Goal: Information Seeking & Learning: Understand process/instructions

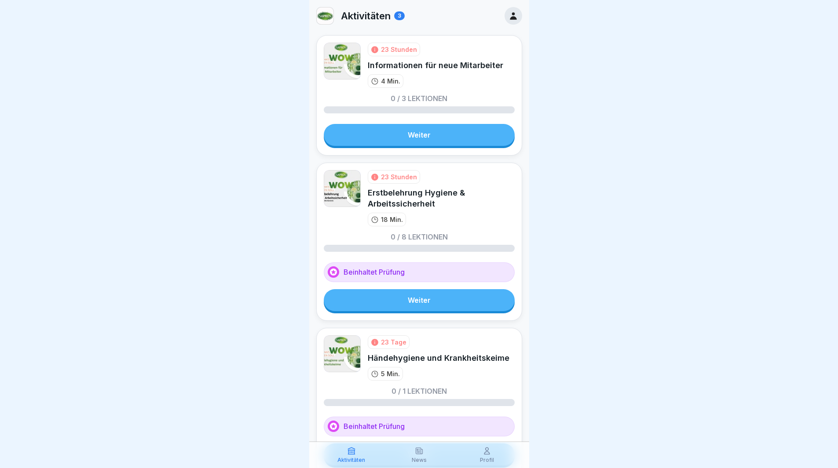
click at [422, 131] on link "Weiter" at bounding box center [419, 135] width 191 height 22
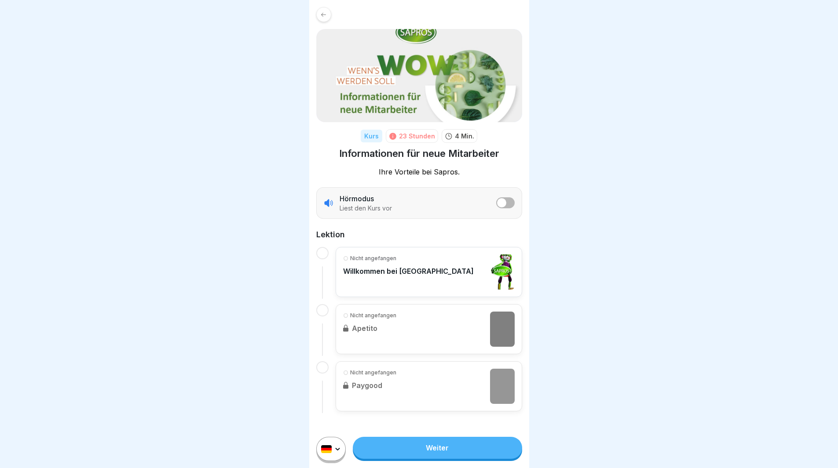
click at [337, 455] on html "Kurs 23 Stunden 4 Min. Informationen für neue Mitarbeiter Ihre Vorteile bei Sap…" at bounding box center [419, 234] width 838 height 468
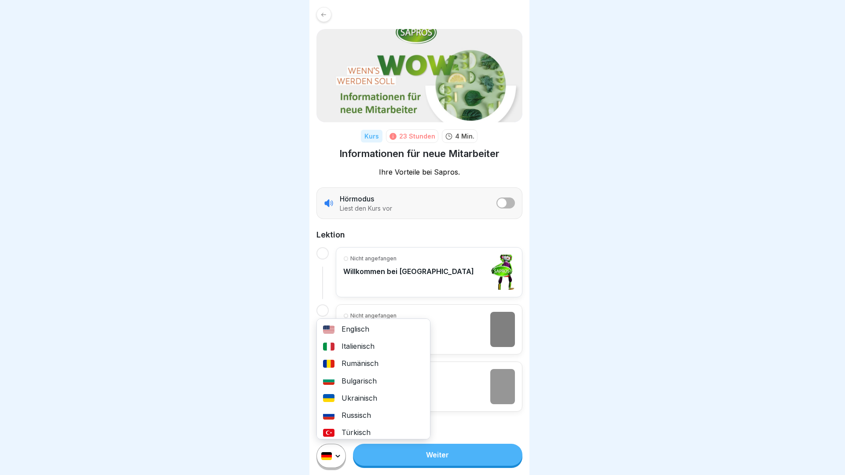
click at [333, 460] on html "Kurs 23 Stunden 4 Min. Informationen für neue Mitarbeiter Ihre Vorteile bei Sap…" at bounding box center [422, 237] width 845 height 475
click at [336, 445] on html "Kurs 23 Stunden 4 Min. Informationen für neue Mitarbeiter Ihre Vorteile bei Sap…" at bounding box center [422, 237] width 845 height 475
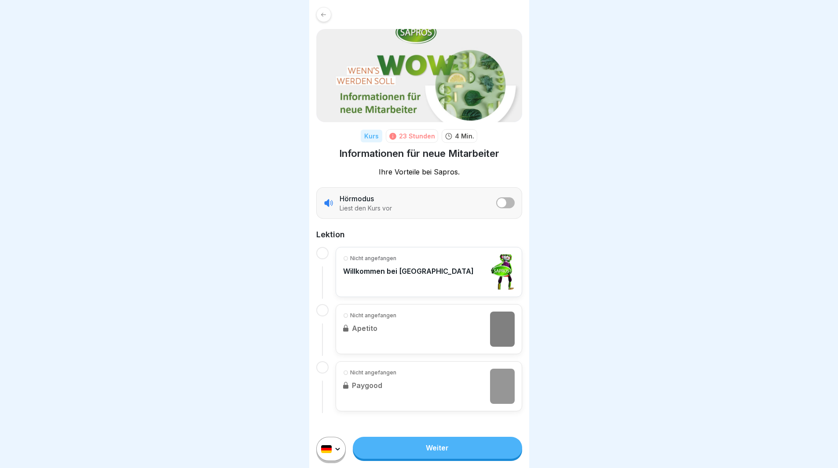
click at [838, 145] on html "Kurs 23 Stunden 4 Min. Informationen für neue Mitarbeiter Ihre Vorteile bei Sap…" at bounding box center [419, 234] width 838 height 468
click at [329, 203] on icon at bounding box center [329, 203] width 10 height 10
click at [329, 202] on icon at bounding box center [329, 203] width 10 height 10
click at [329, 201] on icon at bounding box center [328, 202] width 8 height 7
click at [509, 203] on button "listener mode" at bounding box center [505, 203] width 18 height 11
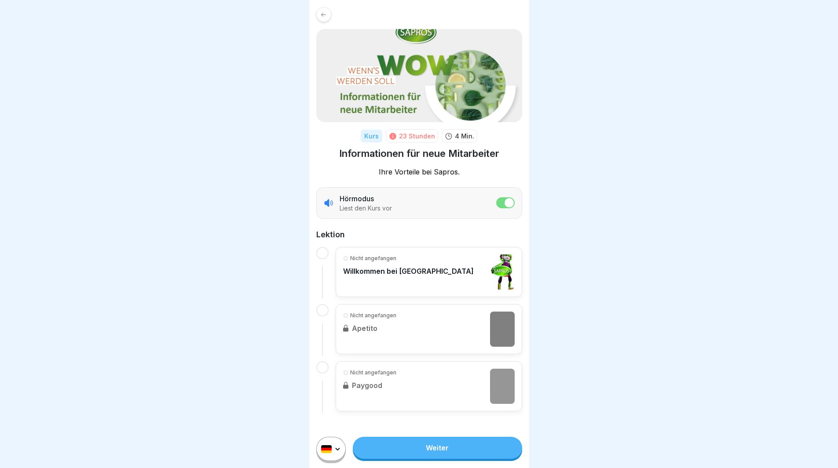
click at [329, 202] on icon at bounding box center [328, 202] width 8 height 7
click at [329, 203] on icon at bounding box center [329, 203] width 10 height 10
click at [329, 206] on icon at bounding box center [329, 203] width 10 height 10
click at [330, 205] on icon at bounding box center [329, 203] width 10 height 10
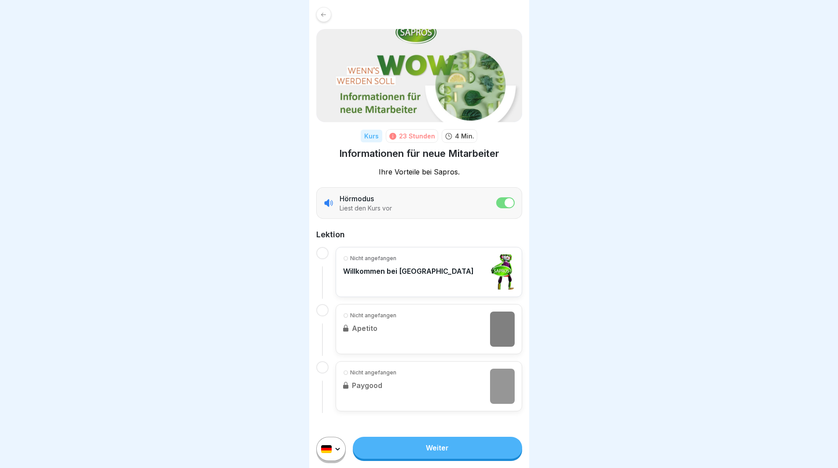
click at [326, 253] on div at bounding box center [322, 253] width 12 height 12
click at [322, 256] on div at bounding box center [322, 253] width 12 height 12
click at [324, 308] on div at bounding box center [322, 310] width 12 height 12
click at [514, 202] on button "listener mode" at bounding box center [505, 203] width 18 height 11
click at [373, 260] on p "Nicht angefangen" at bounding box center [373, 259] width 46 height 8
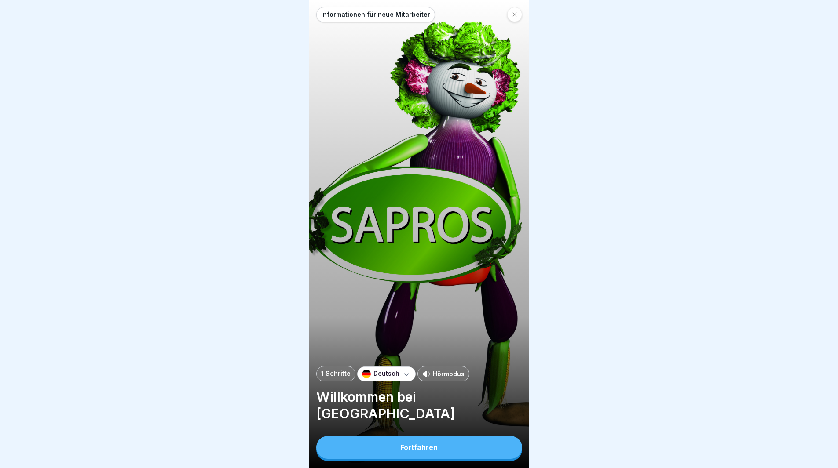
click at [518, 8] on div at bounding box center [514, 14] width 15 height 15
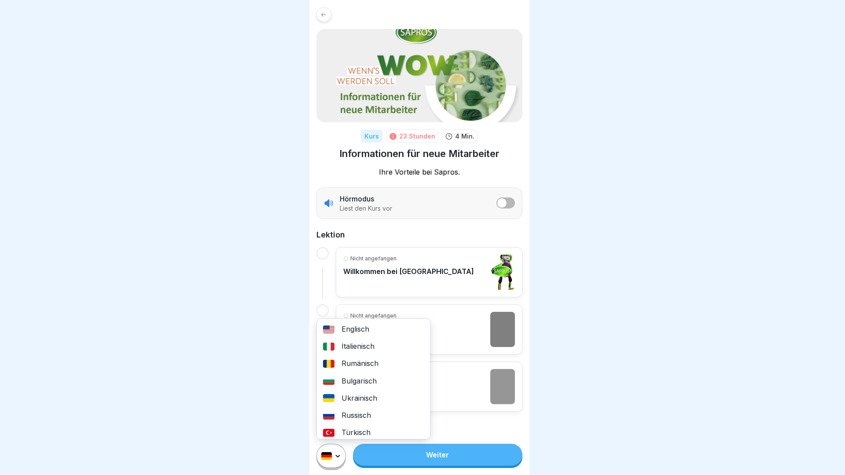
click at [325, 455] on html "Kurs 23 Stunden 4 Min. Informationen für neue Mitarbeiter Ihre Vorteile bei Sap…" at bounding box center [422, 237] width 845 height 475
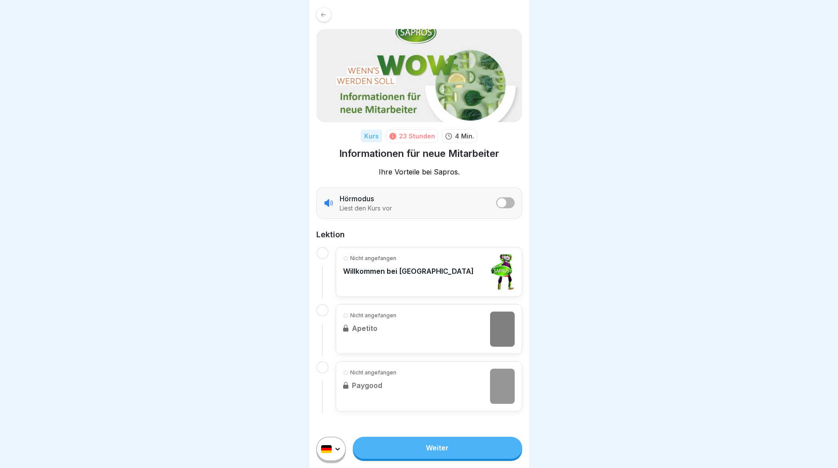
click at [260, 384] on html "Kurs 23 Stunden 4 Min. Informationen für neue Mitarbeiter Ihre Vorteile bei Sap…" at bounding box center [419, 234] width 838 height 468
click at [402, 286] on div "Nicht angefangen Willkommen bei Sapros" at bounding box center [408, 272] width 131 height 35
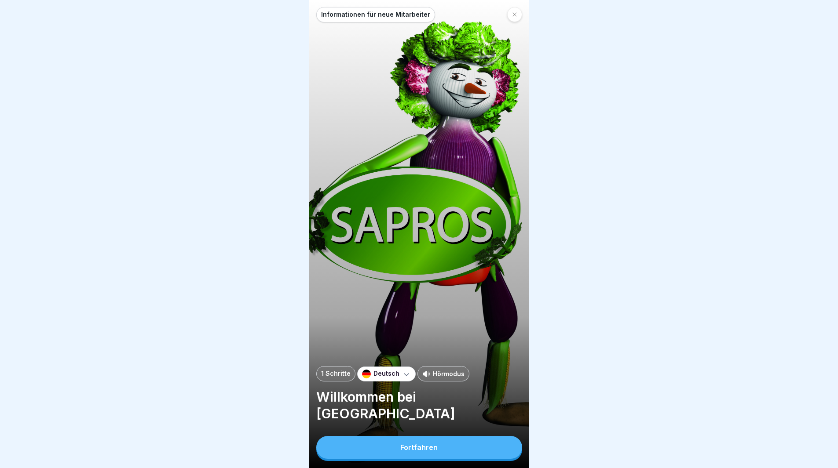
click at [424, 378] on icon at bounding box center [426, 374] width 8 height 8
click at [438, 451] on button "Fortfahren" at bounding box center [419, 447] width 206 height 23
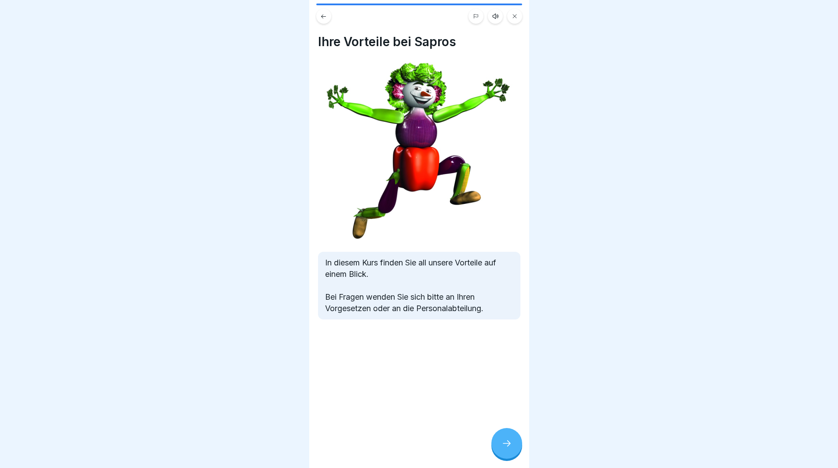
click at [517, 14] on icon at bounding box center [514, 16] width 5 height 5
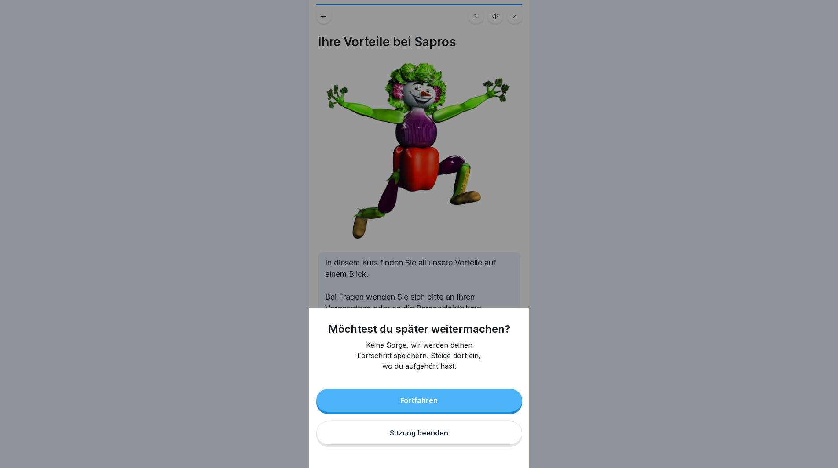
click at [483, 403] on button "Fortfahren" at bounding box center [419, 400] width 206 height 23
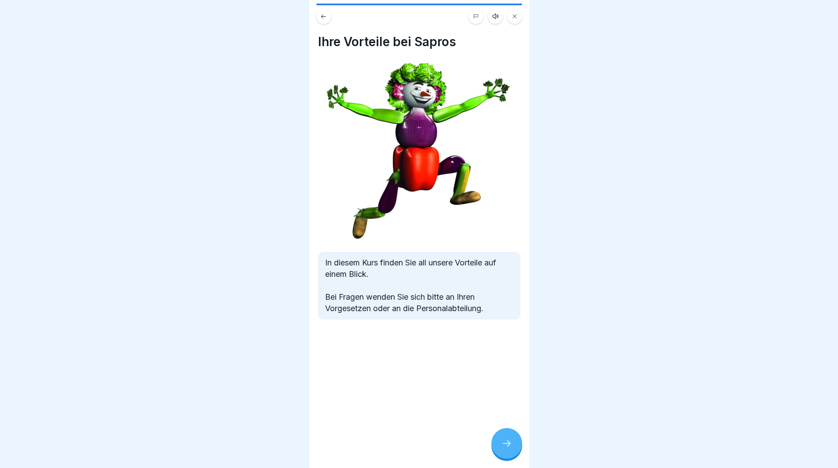
drag, startPoint x: 498, startPoint y: 448, endPoint x: 498, endPoint y: 439, distance: 8.8
click at [498, 447] on div at bounding box center [506, 443] width 31 height 31
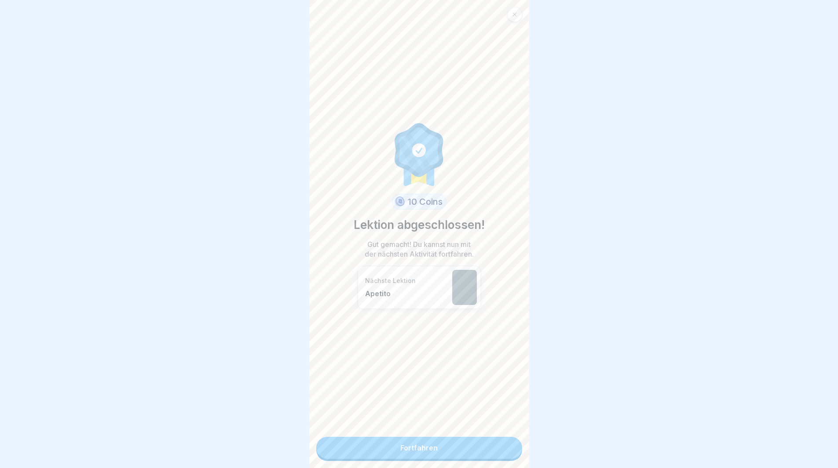
click at [518, 15] on div at bounding box center [514, 14] width 15 height 15
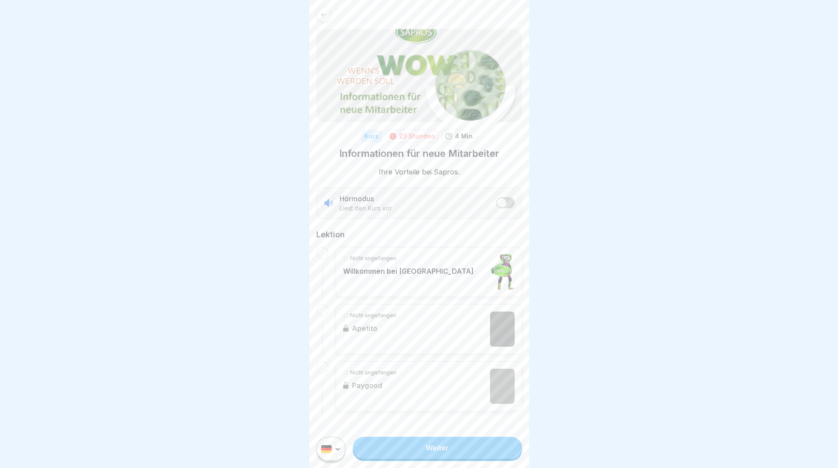
click at [438, 451] on link "Weiter" at bounding box center [437, 448] width 169 height 22
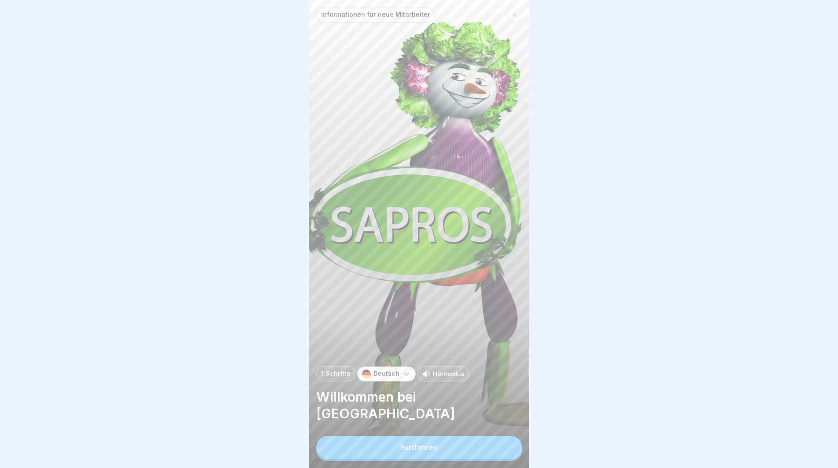
click at [446, 458] on button "Fortfahren" at bounding box center [419, 447] width 206 height 23
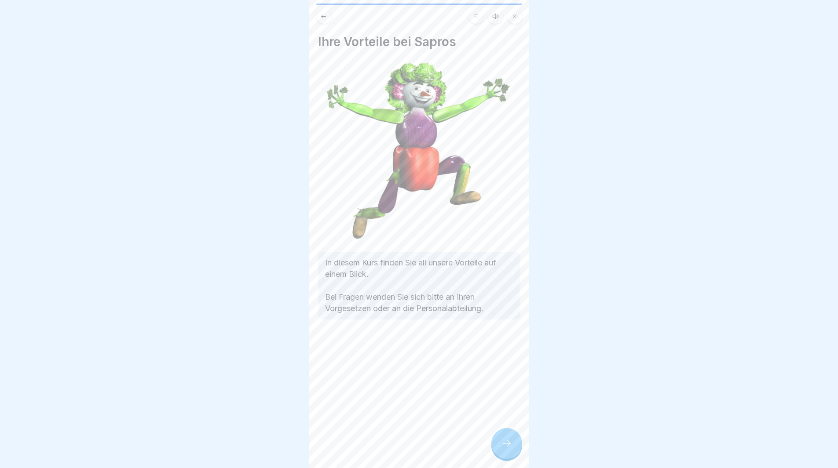
click at [499, 443] on div at bounding box center [506, 443] width 31 height 31
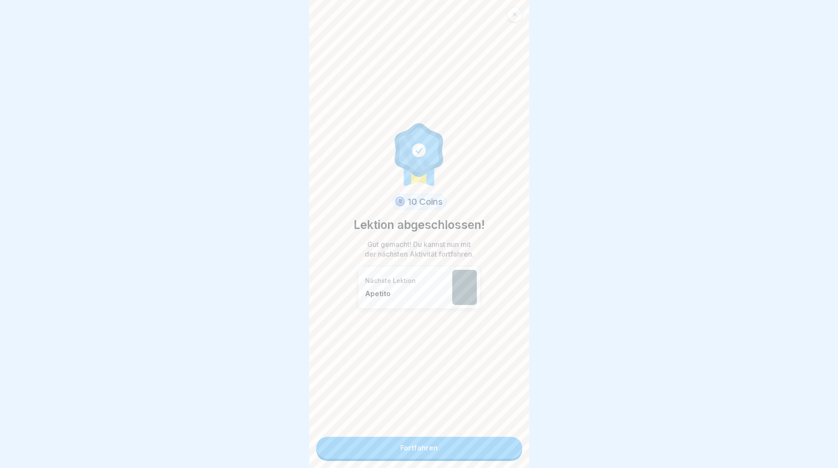
click at [468, 451] on link "Fortfahren" at bounding box center [419, 448] width 206 height 22
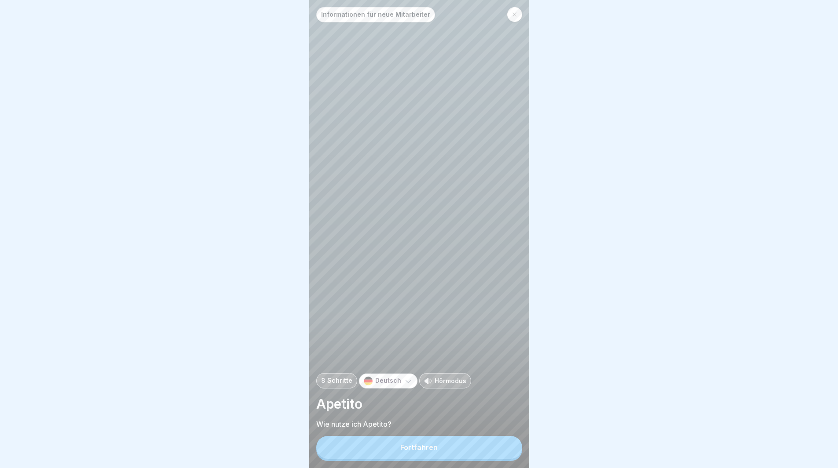
click at [449, 386] on p "Hörmodus" at bounding box center [451, 381] width 32 height 9
click at [449, 389] on div "Hörmodus" at bounding box center [445, 380] width 52 height 15
click at [437, 454] on button "Fortfahren" at bounding box center [419, 447] width 206 height 23
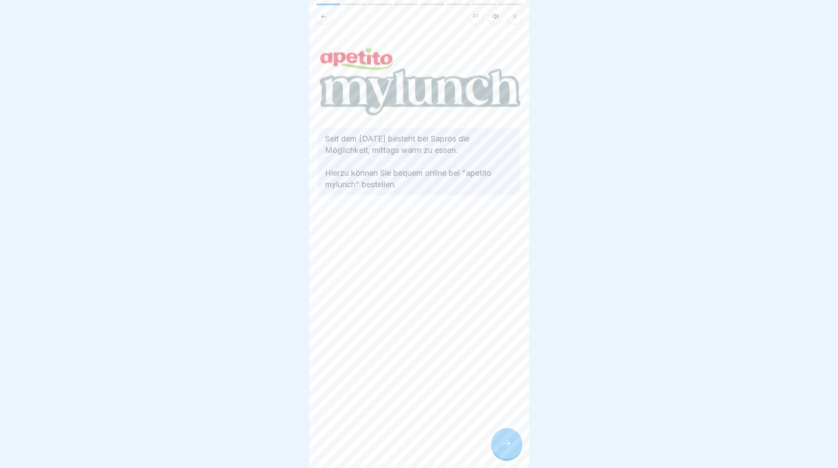
click at [511, 16] on button at bounding box center [514, 16] width 15 height 15
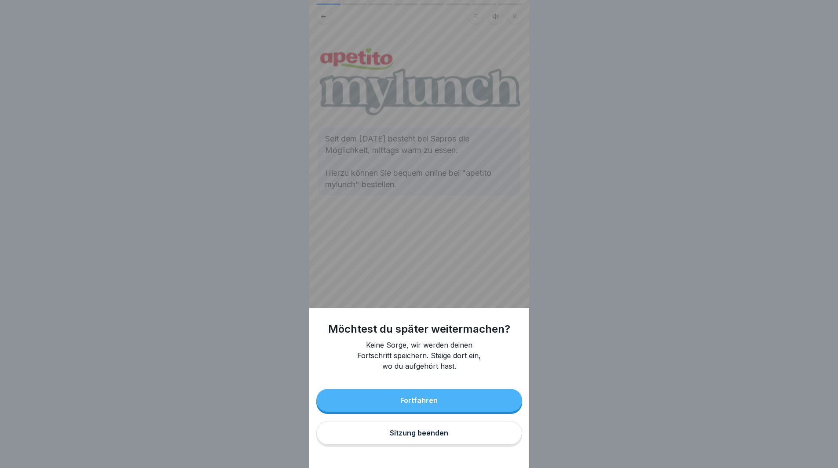
click at [440, 437] on div "Sitzung beenden" at bounding box center [419, 433] width 59 height 8
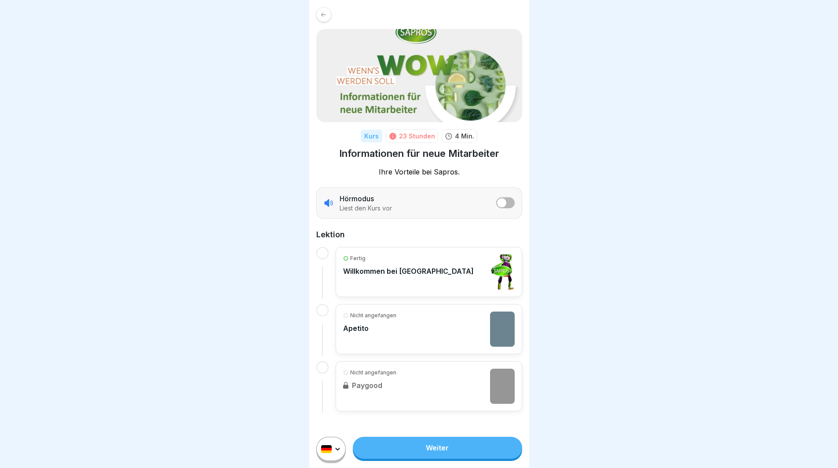
click at [414, 137] on div "23 Stunden" at bounding box center [417, 136] width 36 height 9
click at [468, 135] on p "4 Min." at bounding box center [464, 136] width 19 height 9
click at [372, 137] on div "Kurs" at bounding box center [372, 136] width 22 height 13
click at [323, 250] on div at bounding box center [322, 253] width 12 height 12
click at [322, 249] on div at bounding box center [322, 253] width 12 height 12
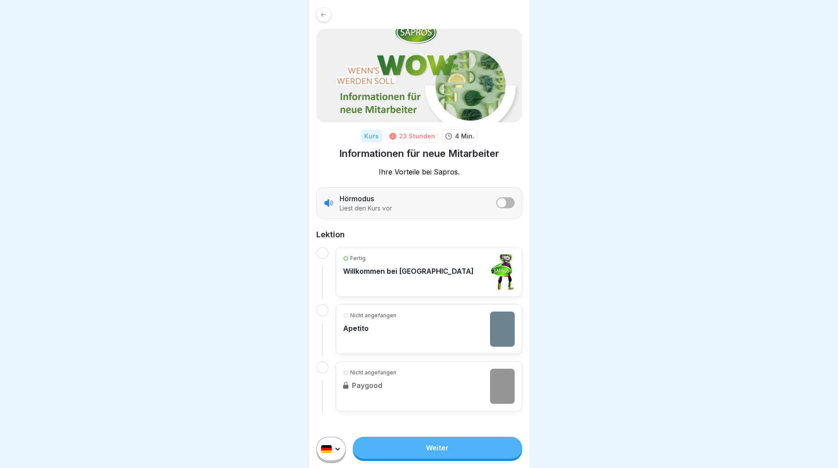
click at [322, 249] on div at bounding box center [322, 253] width 12 height 12
click at [317, 362] on div at bounding box center [322, 388] width 12 height 52
click at [315, 367] on div "Kurs 23 Stunden 4 Min. Informationen für neue Mitarbeiter Ihre Vorteile bei [GE…" at bounding box center [419, 209] width 220 height 419
click at [423, 457] on link "Weiter" at bounding box center [437, 448] width 169 height 22
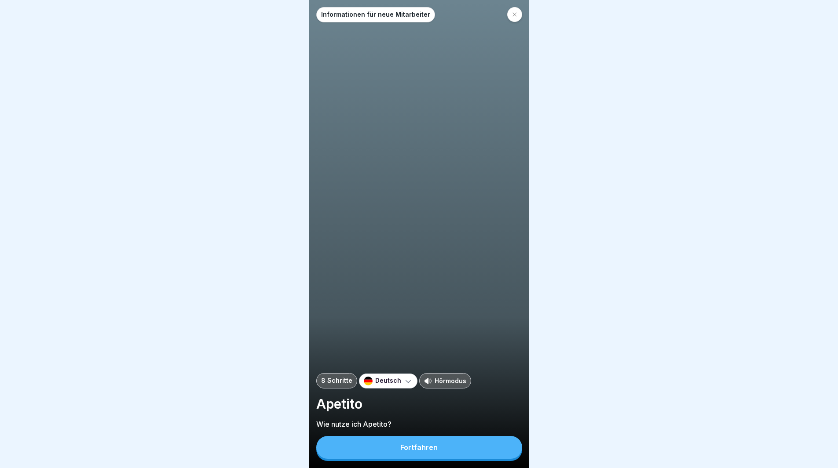
click at [388, 454] on button "Fortfahren" at bounding box center [419, 447] width 206 height 23
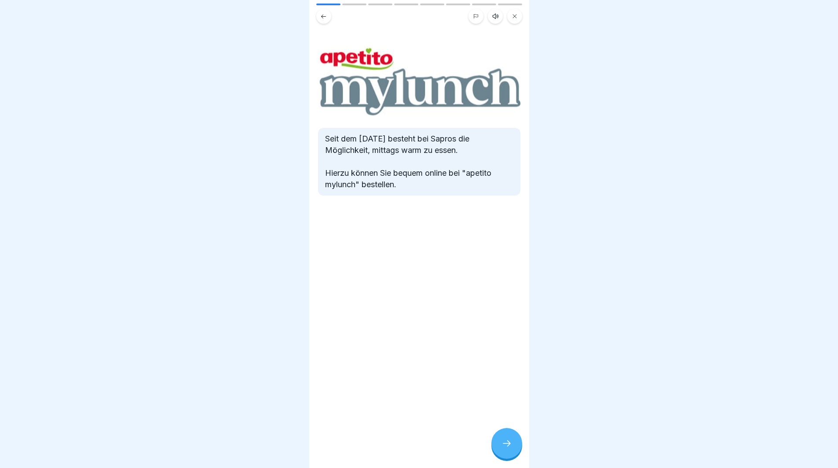
click at [510, 448] on icon at bounding box center [506, 444] width 11 height 11
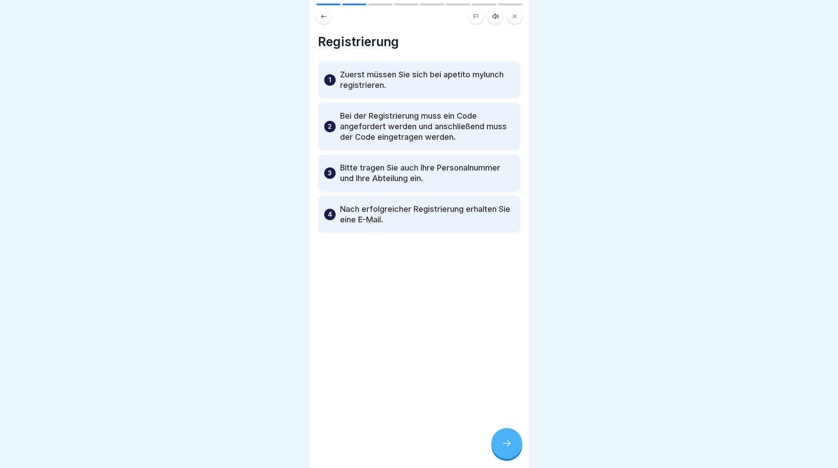
click at [495, 446] on div at bounding box center [506, 443] width 31 height 31
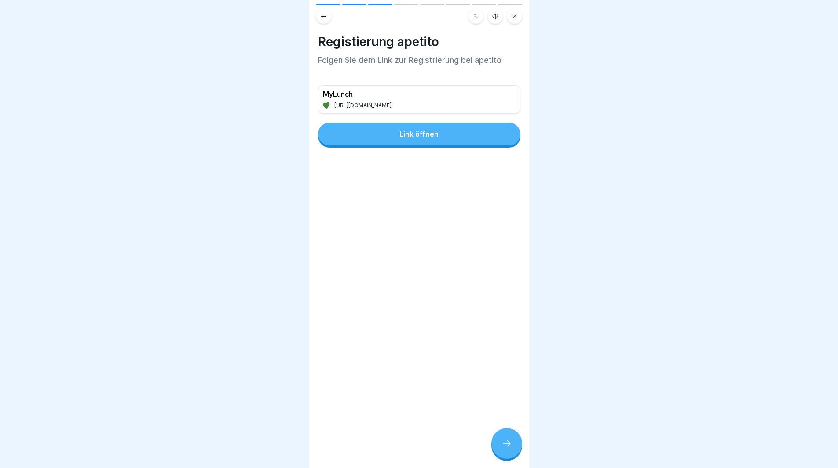
click at [512, 440] on div at bounding box center [506, 443] width 31 height 31
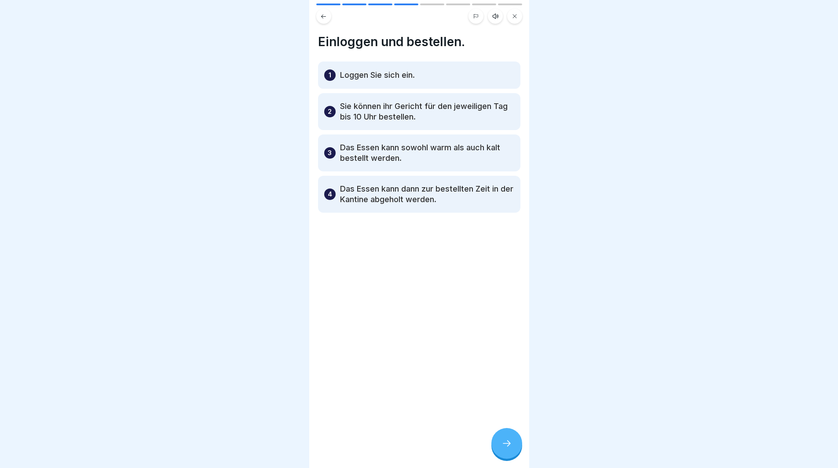
click at [500, 449] on div at bounding box center [506, 443] width 31 height 31
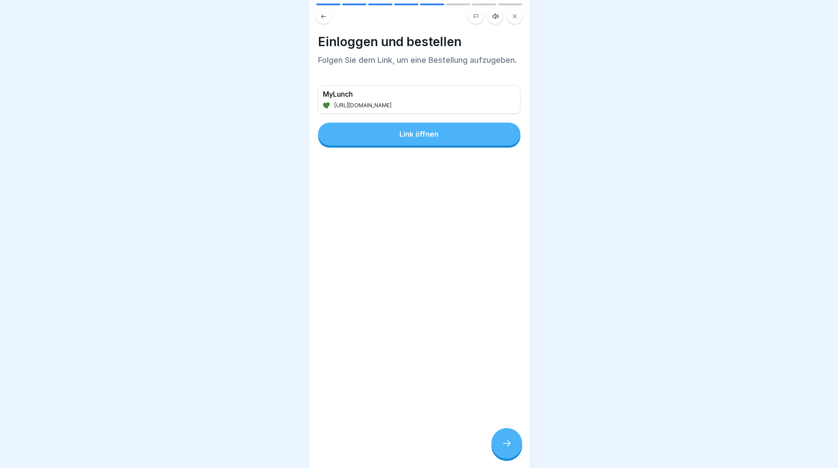
click at [504, 459] on div at bounding box center [506, 443] width 31 height 31
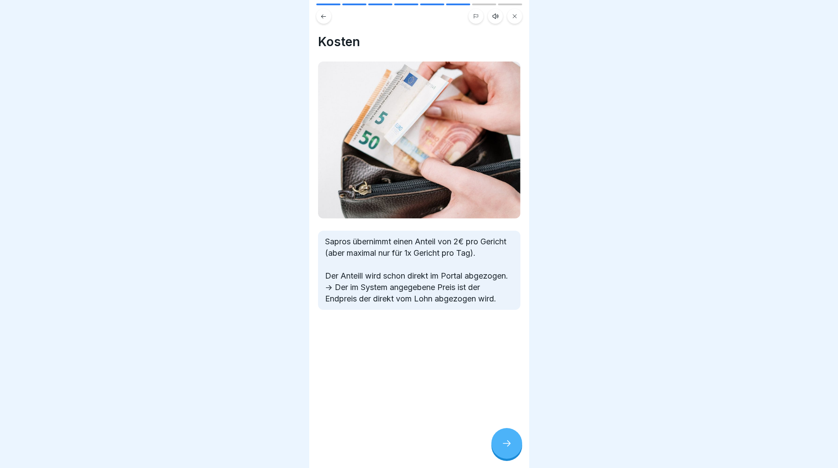
click at [494, 448] on div at bounding box center [506, 443] width 31 height 31
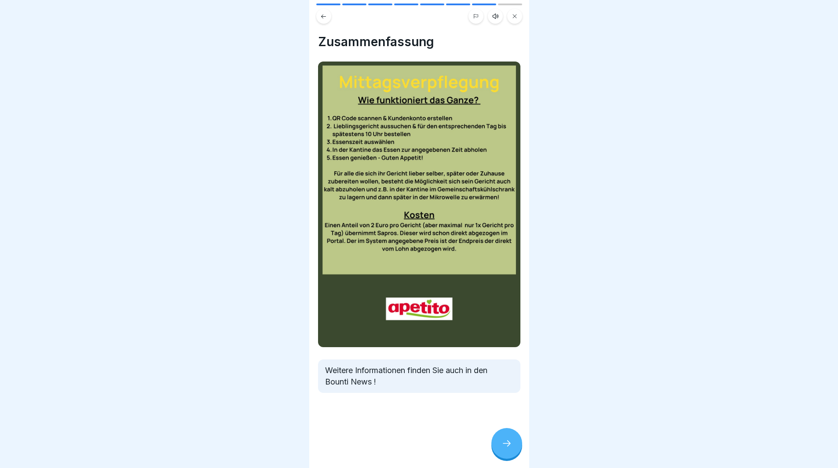
drag, startPoint x: 511, startPoint y: 452, endPoint x: 519, endPoint y: 439, distance: 14.8
click at [519, 439] on div "Informationen für neue Mitarbeiter 8 Schritte Deutsch Hörmodus Apetito Wie nutz…" at bounding box center [419, 234] width 220 height 468
click at [497, 449] on div at bounding box center [506, 443] width 31 height 31
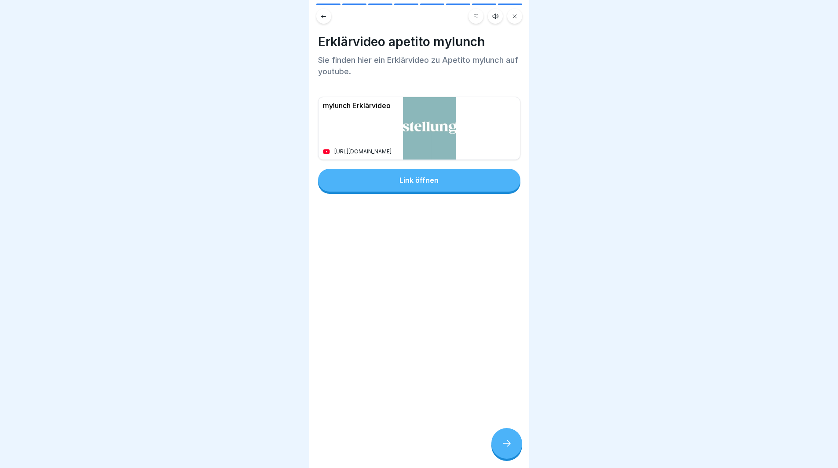
click at [385, 154] on p "[URL][DOMAIN_NAME]" at bounding box center [364, 152] width 60 height 6
click at [355, 106] on p "mylunch Erklärvideo" at bounding box center [358, 106] width 71 height 8
click at [502, 444] on div at bounding box center [506, 443] width 31 height 31
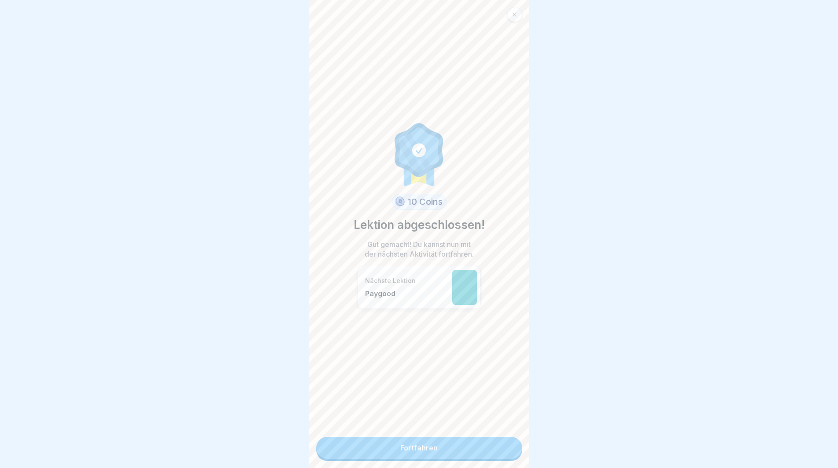
click at [468, 453] on link "Fortfahren" at bounding box center [419, 448] width 206 height 22
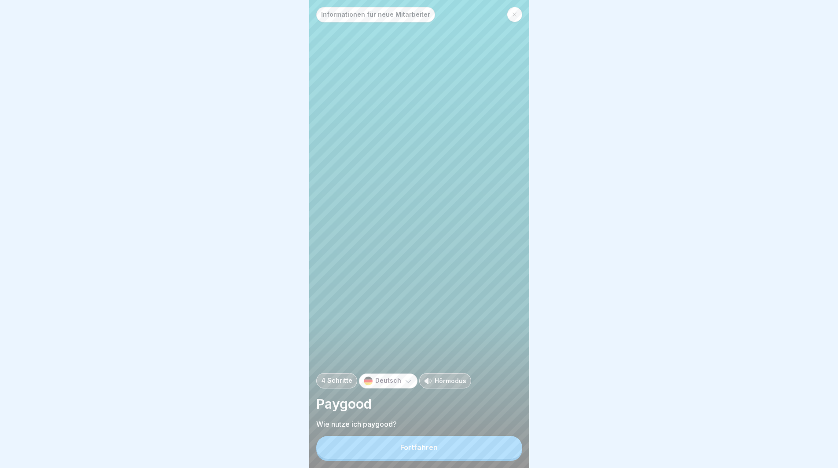
click at [390, 385] on p "Deutsch" at bounding box center [388, 380] width 26 height 7
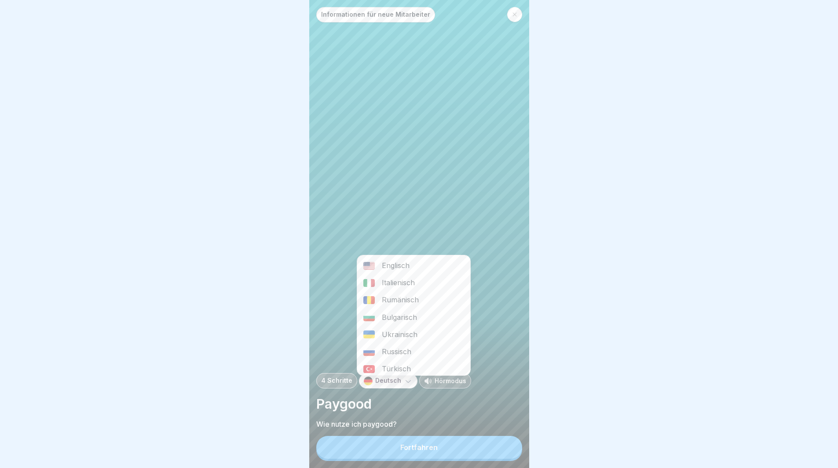
click at [392, 385] on p "Deutsch" at bounding box center [388, 380] width 26 height 7
click at [435, 452] on div "Fortfahren" at bounding box center [418, 448] width 37 height 8
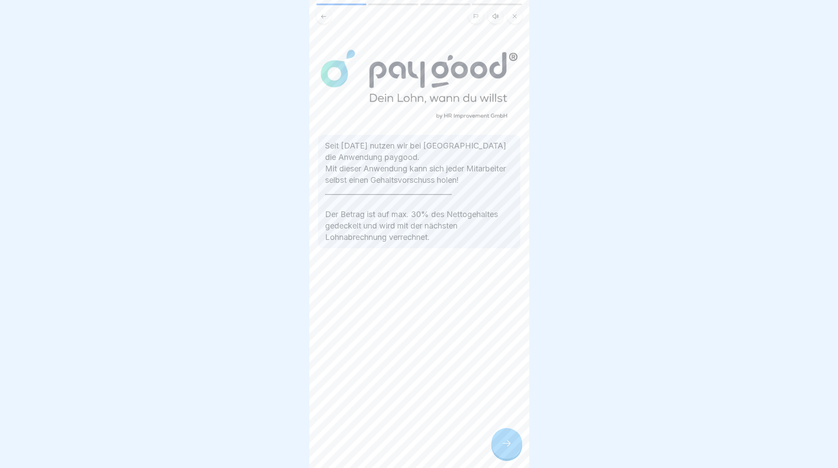
click at [506, 467] on div "Seit [DATE] nutzen wir bei [GEOGRAPHIC_DATA] die Anwendung paygood. Mit dieser …" at bounding box center [419, 234] width 220 height 468
click at [498, 452] on div at bounding box center [506, 443] width 31 height 31
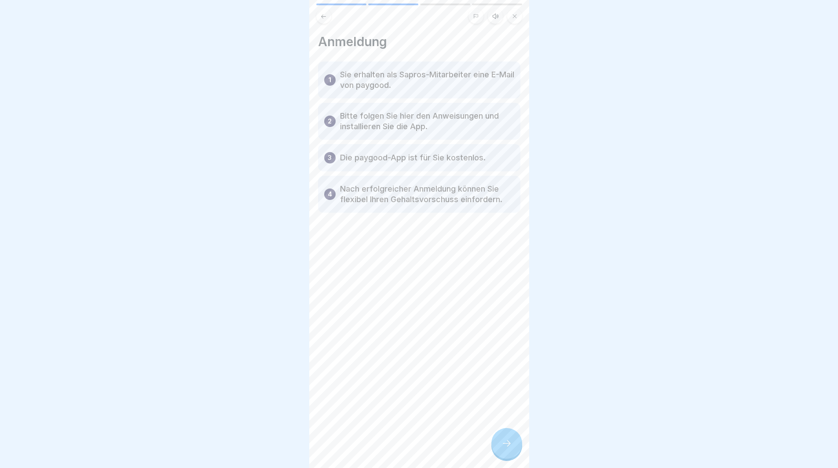
click at [502, 449] on icon at bounding box center [506, 444] width 11 height 11
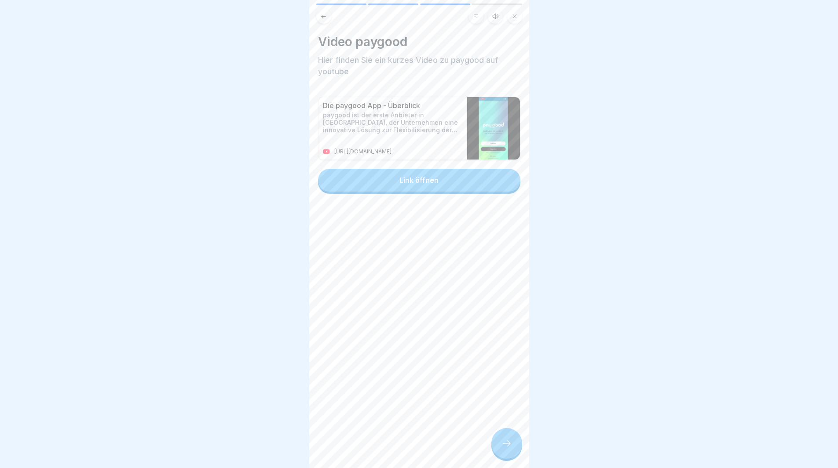
click at [370, 153] on p "[URL][DOMAIN_NAME]" at bounding box center [364, 152] width 60 height 6
click at [422, 180] on div "Link öffnen" at bounding box center [418, 180] width 39 height 8
